Goal: Contribute content

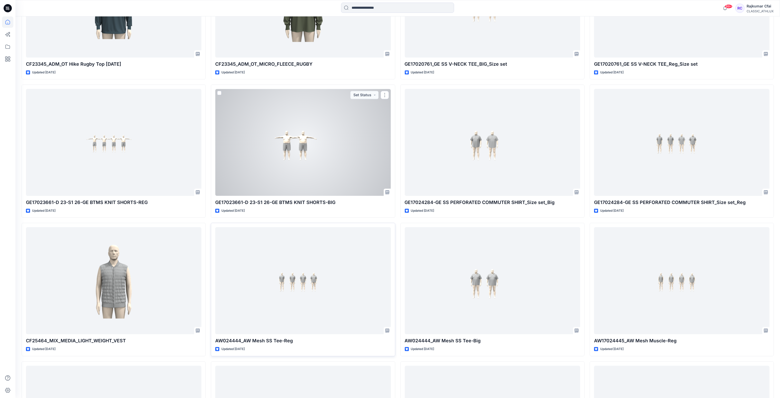
scroll to position [2658, 0]
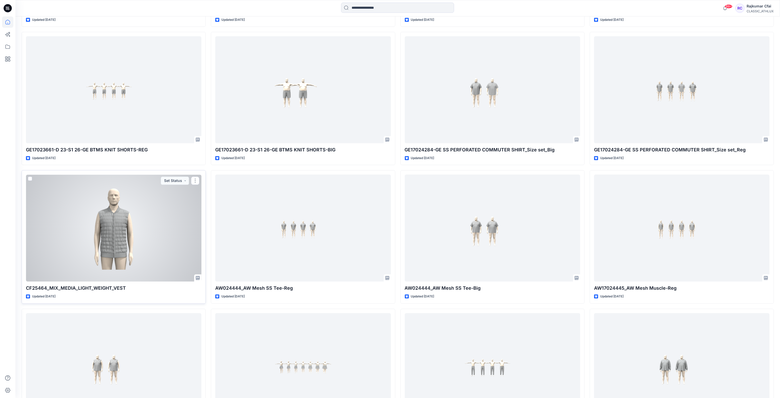
click at [170, 255] on div at bounding box center [113, 228] width 175 height 107
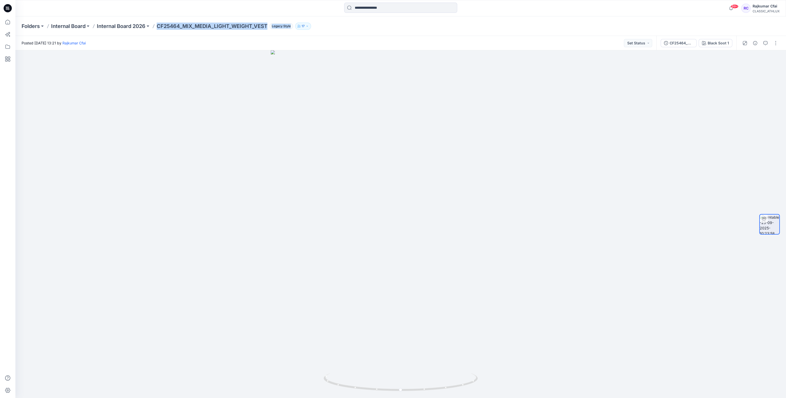
drag, startPoint x: 158, startPoint y: 25, endPoint x: 271, endPoint y: 28, distance: 112.5
click at [271, 28] on div "Folders Internal Board Internal Board 2026 CF25464_MIX_MEDIA_LIGHT_WEIGHT_VEST …" at bounding box center [381, 26] width 718 height 7
drag, startPoint x: 271, startPoint y: 28, endPoint x: 344, endPoint y: 29, distance: 73.2
click at [344, 29] on div "Folders Internal Board Internal Board 2026 CF25464_MIX_MEDIA_LIGHT_WEIGHT_VEST …" at bounding box center [381, 26] width 718 height 7
drag, startPoint x: 553, startPoint y: 168, endPoint x: 611, endPoint y: 144, distance: 62.4
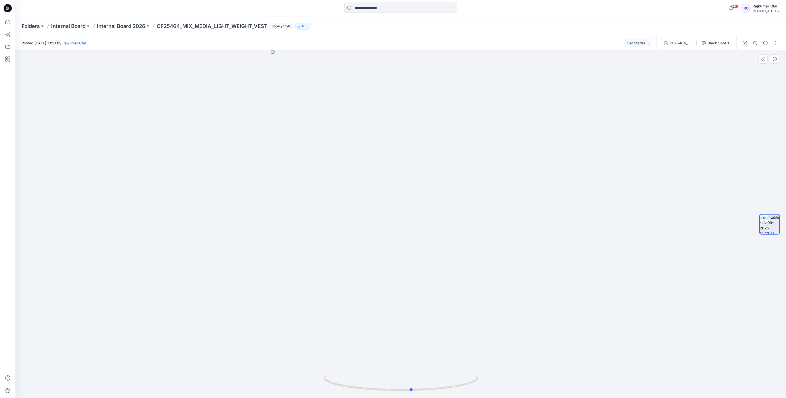
click at [404, 254] on div at bounding box center [400, 224] width 770 height 348
click at [404, 45] on button "button" at bounding box center [775, 43] width 8 height 8
click at [404, 55] on p "Edit" at bounding box center [742, 54] width 6 height 5
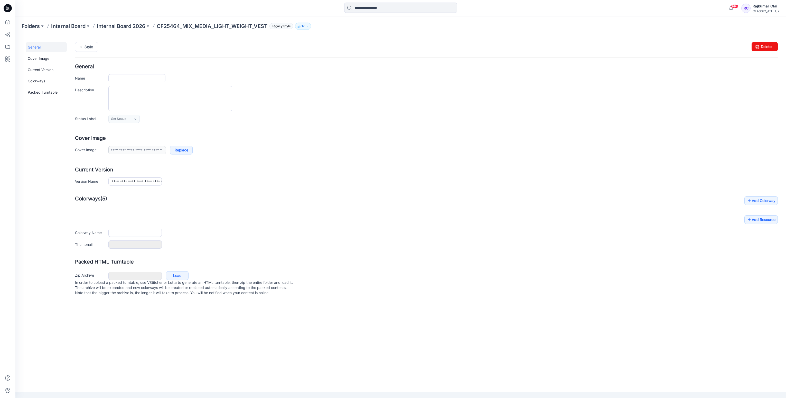
type input "**********"
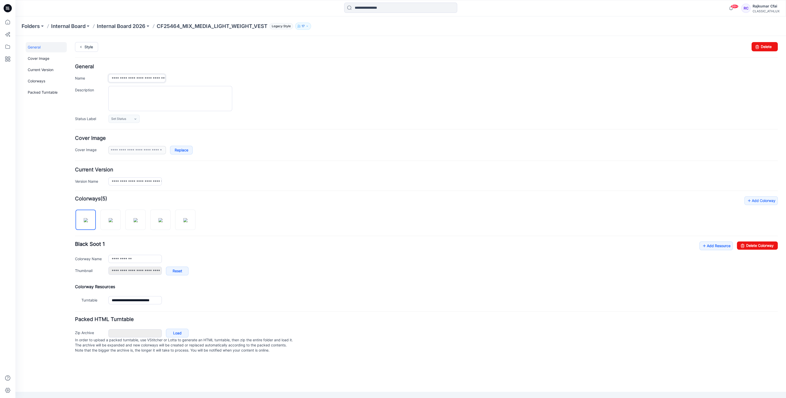
scroll to position [0, 22]
drag, startPoint x: 108, startPoint y: 79, endPoint x: 295, endPoint y: 81, distance: 186.2
click at [295, 81] on div "**********" at bounding box center [442, 78] width 669 height 8
click at [8, 6] on icon at bounding box center [8, 8] width 8 height 8
